Goal: Task Accomplishment & Management: Complete application form

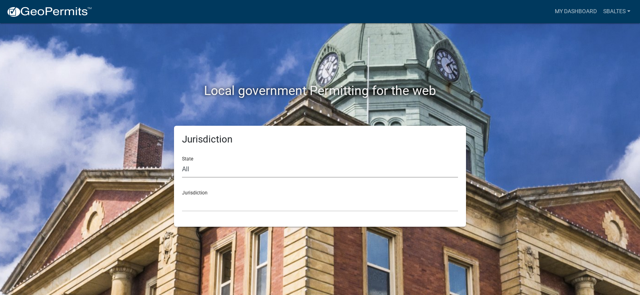
click at [220, 172] on select "All [US_STATE] [US_STATE] [US_STATE] [US_STATE] [US_STATE] [US_STATE] [US_STATE…" at bounding box center [320, 170] width 276 height 16
select select "[US_STATE]"
click at [182, 162] on select "All [US_STATE] [US_STATE] [US_STATE] [US_STATE] [US_STATE] [US_STATE] [US_STATE…" at bounding box center [320, 170] width 276 height 16
click at [199, 195] on div "Jurisdiction [GEOGRAPHIC_DATA], [US_STATE] [GEOGRAPHIC_DATA], [US_STATE] [GEOGR…" at bounding box center [320, 198] width 276 height 28
click at [184, 194] on div "Jurisdiction [GEOGRAPHIC_DATA], [US_STATE] [GEOGRAPHIC_DATA], [US_STATE] [GEOGR…" at bounding box center [320, 198] width 276 height 28
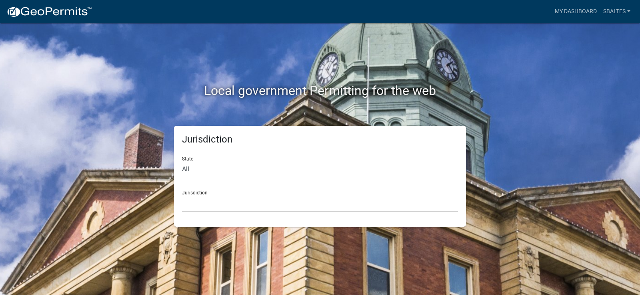
click at [187, 205] on select "[GEOGRAPHIC_DATA], [US_STATE] [GEOGRAPHIC_DATA], [US_STATE] [GEOGRAPHIC_DATA], …" at bounding box center [320, 203] width 276 height 16
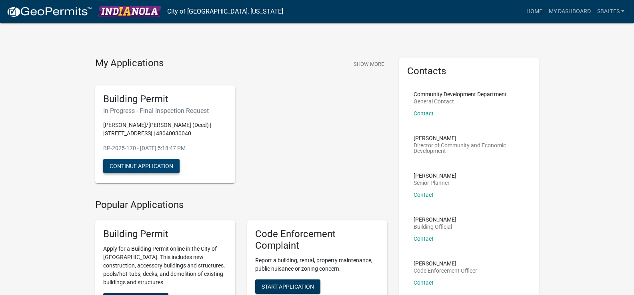
click at [160, 174] on button "Continue Application" at bounding box center [141, 166] width 76 height 14
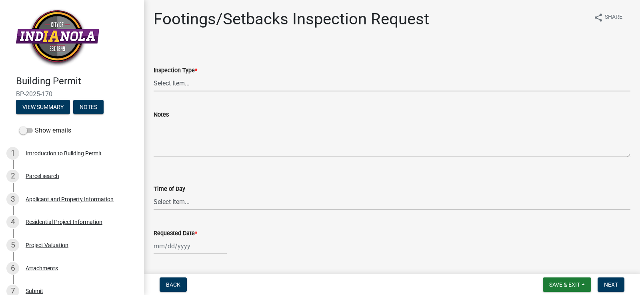
click at [185, 84] on select "Select Item... Footings/Setbacks" at bounding box center [392, 83] width 477 height 16
click at [154, 75] on select "Select Item... Footings/Setbacks" at bounding box center [392, 83] width 477 height 16
select select "31d1f77b-2535-448a-860d-f15fb204707d"
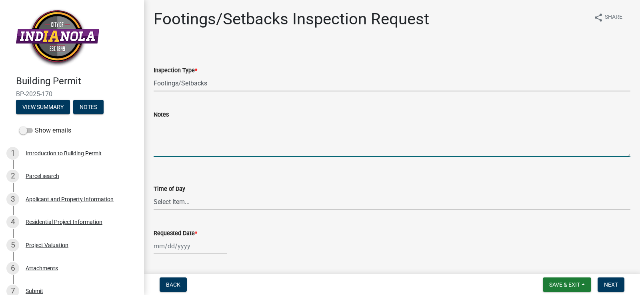
click at [173, 123] on textarea "Notes" at bounding box center [392, 139] width 477 height 38
click at [184, 128] on textarea "Please m" at bounding box center [392, 139] width 477 height 38
drag, startPoint x: 211, startPoint y: 126, endPoint x: 174, endPoint y: 125, distance: 37.2
click at [174, 125] on textarea "Please measure and inspect my deck footings." at bounding box center [392, 139] width 477 height 38
click at [205, 125] on textarea "Please inspect my deck footings." at bounding box center [392, 139] width 477 height 38
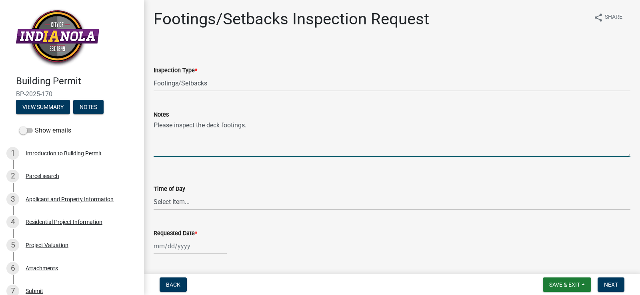
type textarea "Please inspect the deck footings."
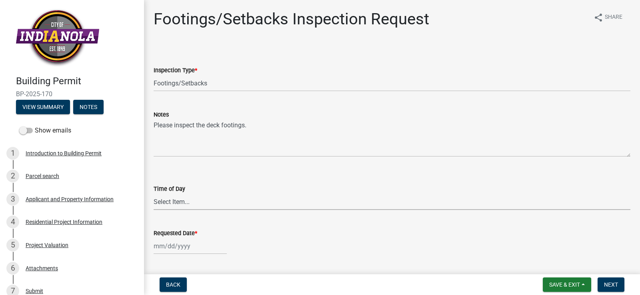
click at [196, 196] on select "Select Item... AM PM" at bounding box center [392, 202] width 477 height 16
click at [154, 194] on select "Select Item... AM PM" at bounding box center [392, 202] width 477 height 16
select select "88af556d-fdf1-454b-b933-61cadeae1443"
click at [172, 249] on div at bounding box center [190, 246] width 73 height 16
select select "10"
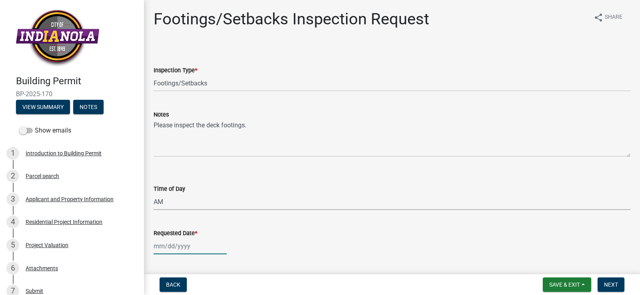
select select "2025"
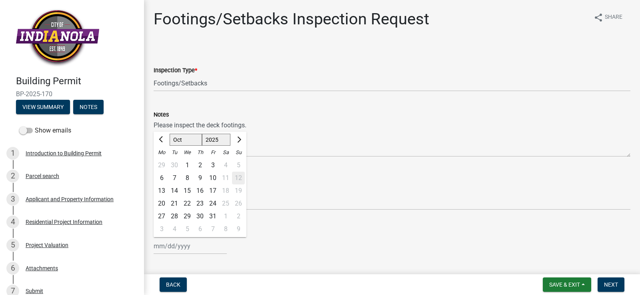
click at [175, 191] on div "14" at bounding box center [174, 191] width 13 height 13
type input "[DATE]"
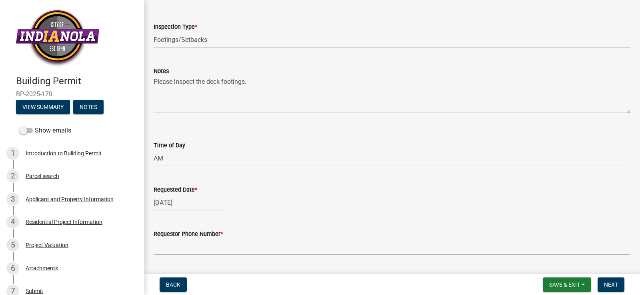
scroll to position [45, 0]
click at [168, 156] on select "Select Item... AM PM" at bounding box center [392, 157] width 477 height 16
click at [242, 144] on div "Time of Day" at bounding box center [392, 145] width 477 height 10
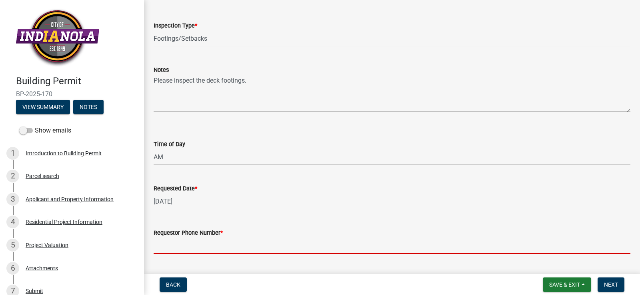
click at [192, 247] on input "Requestor Phone Number *" at bounding box center [392, 246] width 477 height 16
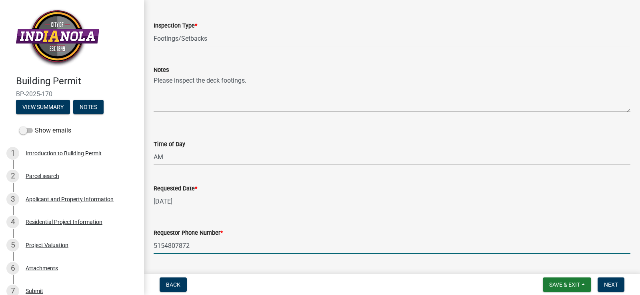
drag, startPoint x: 192, startPoint y: 247, endPoint x: 284, endPoint y: 252, distance: 92.1
click at [284, 252] on input "5154807872" at bounding box center [392, 246] width 477 height 16
click at [164, 244] on input "5154807872" at bounding box center [392, 246] width 477 height 16
click at [176, 246] on input "515-4807872" at bounding box center [392, 246] width 477 height 16
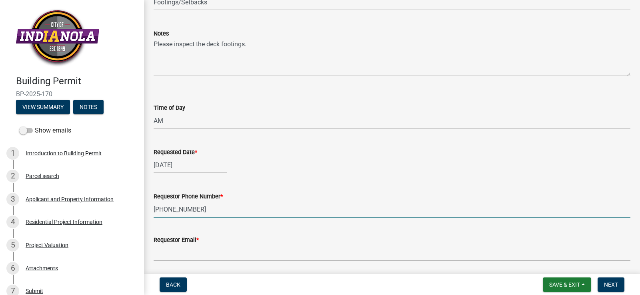
scroll to position [85, 0]
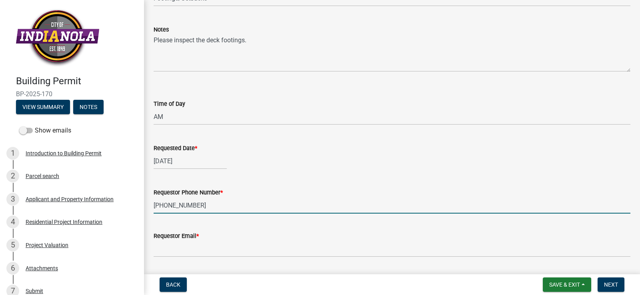
type input "[PHONE_NUMBER]"
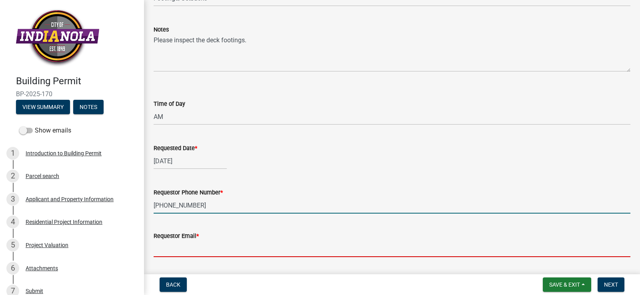
click at [191, 245] on input "Requestor Email *" at bounding box center [392, 249] width 477 height 16
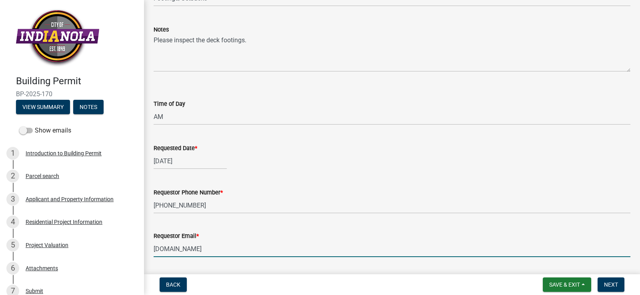
click at [184, 248] on input "[DOMAIN_NAME]" at bounding box center [392, 249] width 477 height 16
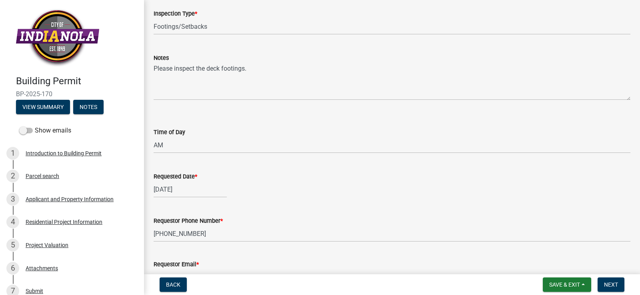
scroll to position [56, 0]
type input "[EMAIL_ADDRESS][DOMAIN_NAME]"
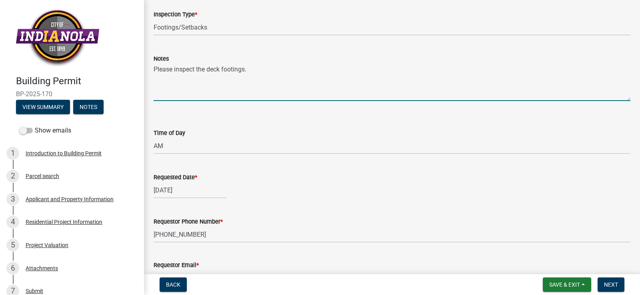
click at [255, 68] on textarea "Please inspect the deck footings." at bounding box center [392, 83] width 477 height 38
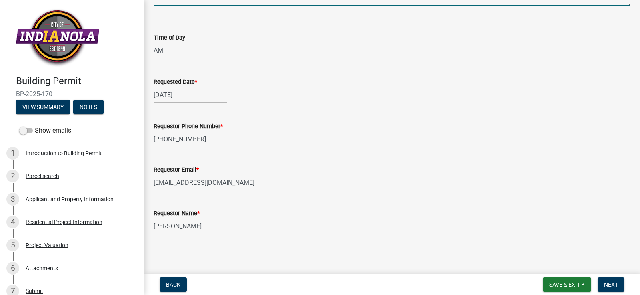
scroll to position [152, 0]
type textarea "Please inspect the deck footings. Building permit and deck plan is attached to …"
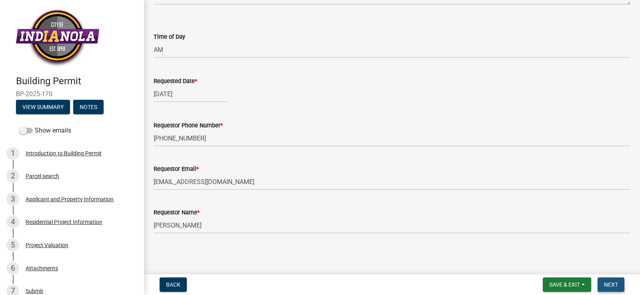
click at [610, 285] on span "Next" at bounding box center [611, 285] width 14 height 6
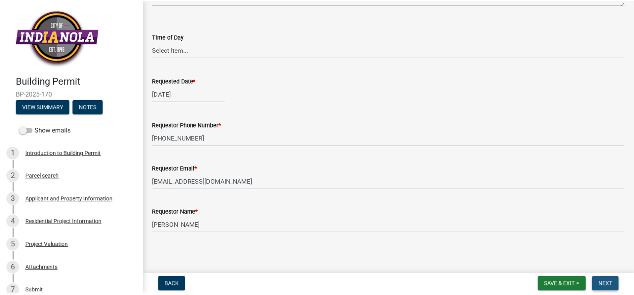
scroll to position [0, 0]
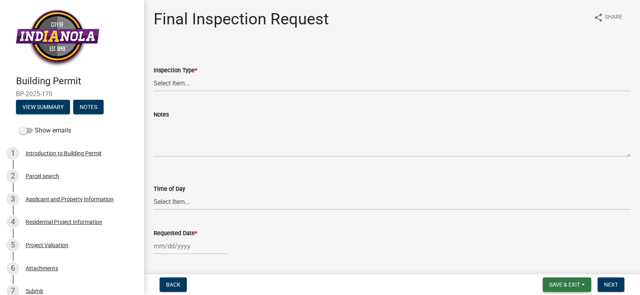
click at [554, 287] on span "Save & Exit" at bounding box center [564, 285] width 31 height 6
click at [554, 283] on span "Save & Exit" at bounding box center [564, 285] width 31 height 6
click at [546, 264] on button "Save & Exit" at bounding box center [559, 264] width 64 height 19
